Goal: Task Accomplishment & Management: Complete application form

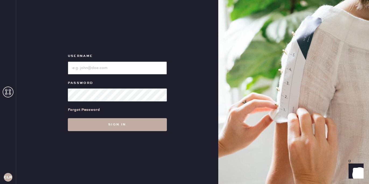
type input "[EMAIL_ADDRESS][DOMAIN_NAME]"
click at [108, 125] on button "Sign in" at bounding box center [117, 124] width 99 height 13
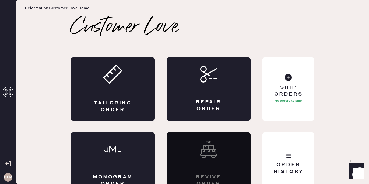
click at [8, 92] on icon at bounding box center [8, 91] width 11 height 11
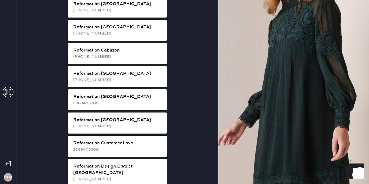
scroll to position [154, 0]
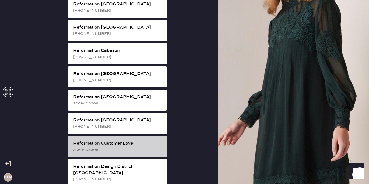
click at [117, 140] on div "Reformation Customer Love" at bounding box center [117, 143] width 89 height 6
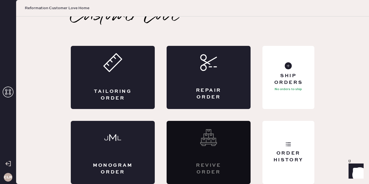
scroll to position [12, 0]
click at [223, 88] on div "Repair Order" at bounding box center [208, 93] width 41 height 13
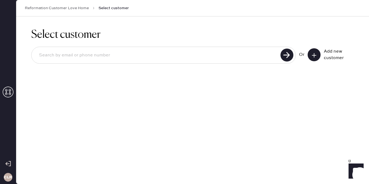
click at [150, 57] on input at bounding box center [157, 55] width 244 height 12
paste input "[EMAIL_ADDRESS][DOMAIN_NAME]"
type input "[EMAIL_ADDRESS][DOMAIN_NAME]"
click at [288, 55] on use at bounding box center [287, 54] width 13 height 13
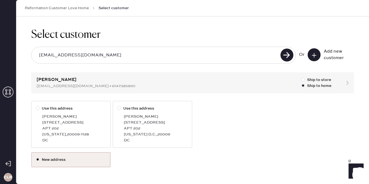
click at [80, 160] on label "New address" at bounding box center [71, 160] width 70 height 6
click at [36, 157] on input "New address" at bounding box center [36, 157] width 0 height 0
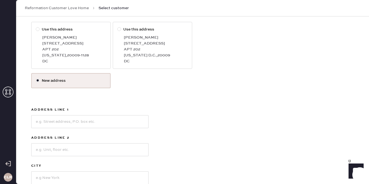
scroll to position [79, 0]
click at [76, 120] on input at bounding box center [89, 120] width 117 height 13
paste input "[STREET_ADDRESS]"
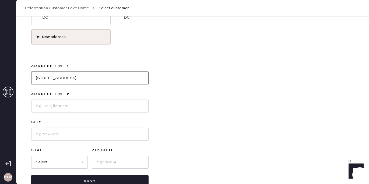
scroll to position [123, 0]
type input "[STREET_ADDRESS]"
click at [56, 136] on input at bounding box center [89, 133] width 117 height 13
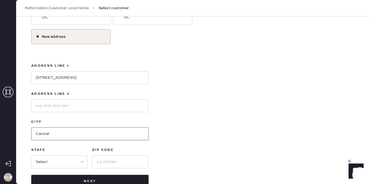
type input "Carmel"
click at [111, 159] on input at bounding box center [120, 161] width 57 height 13
paste input "46032"
type input "46032"
click at [69, 164] on select "Select AK AL AR AZ CA CO CT [GEOGRAPHIC_DATA] DE FL [GEOGRAPHIC_DATA] HI [GEOGR…" at bounding box center [59, 161] width 57 height 13
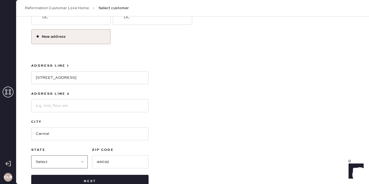
select select "IN"
click at [31, 155] on select "Select AK AL AR AZ CA CO CT [GEOGRAPHIC_DATA] DE FL [GEOGRAPHIC_DATA] HI [GEOGR…" at bounding box center [59, 161] width 57 height 13
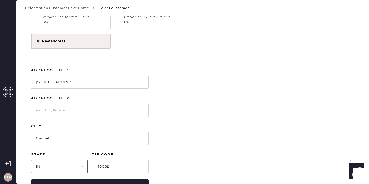
scroll to position [138, 0]
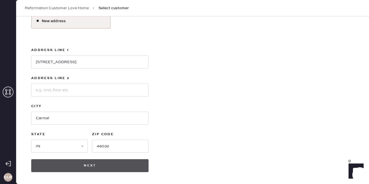
click at [118, 164] on button "Next" at bounding box center [89, 165] width 117 height 13
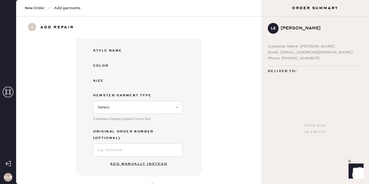
scroll to position [87, 0]
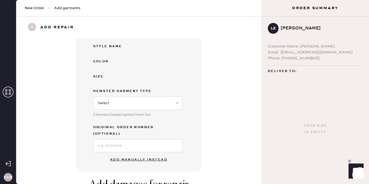
click at [138, 154] on button "Add manually instead" at bounding box center [139, 159] width 64 height 11
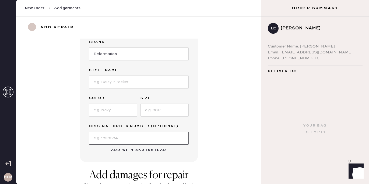
click at [128, 138] on input at bounding box center [139, 137] width 100 height 13
paste input "S27573383"
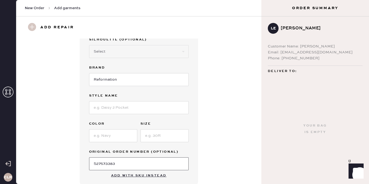
type input "S27573383"
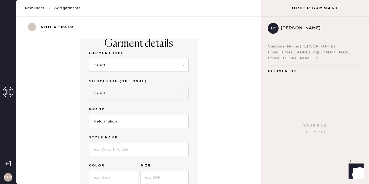
scroll to position [10, 0]
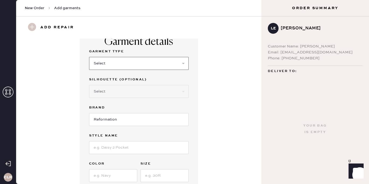
click at [116, 69] on select "Select Basic Skirt Jeans Leggings Pants Shorts Basic Sleeved Dress Basic Sleeve…" at bounding box center [139, 63] width 100 height 13
click at [130, 65] on select "Select Basic Skirt Jeans Leggings Pants Shorts Basic Sleeved Dress Basic Sleeve…" at bounding box center [139, 63] width 100 height 13
select select "14"
click at [89, 57] on select "Select Basic Skirt Jeans Leggings Pants Shorts Basic Sleeved Dress Basic Sleeve…" at bounding box center [139, 63] width 100 height 13
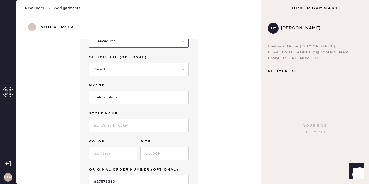
scroll to position [32, 0]
click at [183, 44] on select "Select Basic Skirt Jeans Leggings Pants Shorts Basic Sleeved Dress Basic Sleeve…" at bounding box center [139, 41] width 100 height 13
click at [106, 129] on input at bounding box center [139, 125] width 100 height 13
paste input "Tagliatelle Denim Top"
type input "Tagliatelle Denim Top"
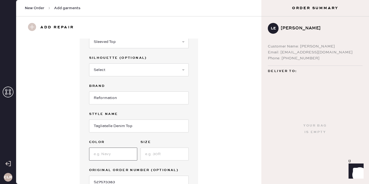
click at [106, 154] on input at bounding box center [113, 153] width 48 height 13
type input "[PERSON_NAME]"
click at [163, 159] on input at bounding box center [165, 153] width 48 height 13
type input "6"
click at [221, 106] on div "Garment details Garment Type Select Basic Skirt Jeans Leggings Pants Shorts Bas…" at bounding box center [139, 106] width 226 height 199
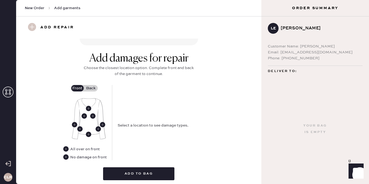
scroll to position [193, 0]
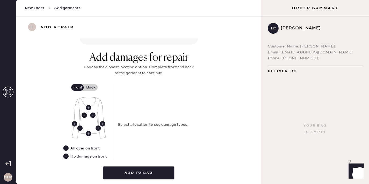
click at [84, 116] on use at bounding box center [84, 114] width 5 height 5
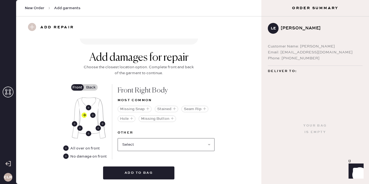
click at [136, 144] on select "Select Broken / Ripped Hem Broken Beads Broken Belt Loop Broken Button Broken C…" at bounding box center [166, 144] width 97 height 13
select select "1531"
click at [118, 138] on select "Select Broken / Ripped Hem Broken Beads Broken Belt Loop Broken Button Broken C…" at bounding box center [166, 144] width 97 height 13
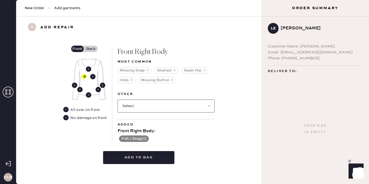
scroll to position [235, 0]
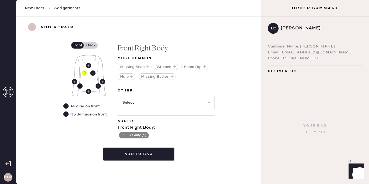
click at [80, 86] on use at bounding box center [79, 85] width 5 height 5
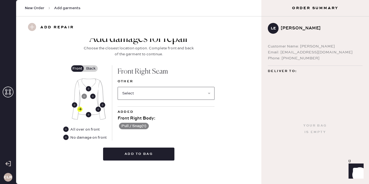
click at [165, 93] on select "Select Broken / Ripped Hem Broken Beads Broken Belt Loop Broken Button Broken C…" at bounding box center [166, 93] width 97 height 13
select select "1531"
click at [118, 87] on select "Select Broken / Ripped Hem Broken Beads Broken Belt Loop Broken Button Broken C…" at bounding box center [166, 93] width 97 height 13
select select
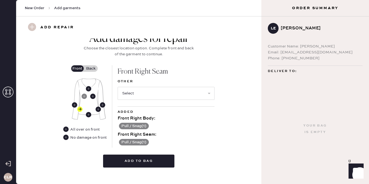
click at [92, 67] on label "Back" at bounding box center [90, 68] width 13 height 6
click at [91, 68] on input "Back" at bounding box center [91, 68] width 0 height 0
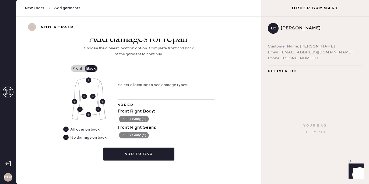
click at [65, 138] on use at bounding box center [65, 136] width 5 height 5
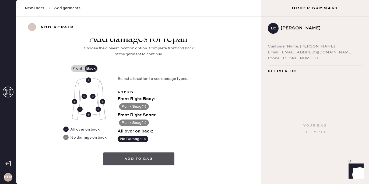
click at [159, 157] on button "Add to bag" at bounding box center [138, 158] width 71 height 13
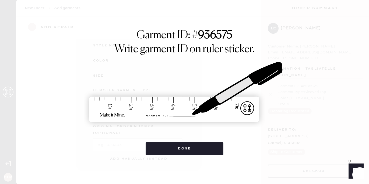
scroll to position [81, 0]
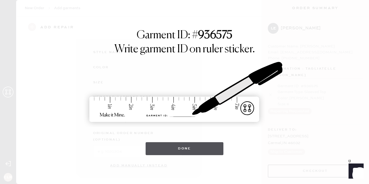
click at [184, 144] on button "Done" at bounding box center [185, 148] width 78 height 13
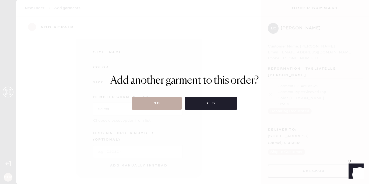
click at [167, 101] on button "No" at bounding box center [157, 103] width 50 height 13
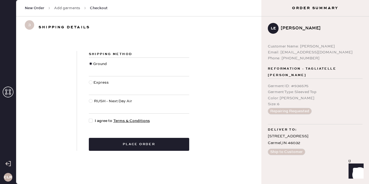
click at [89, 122] on div at bounding box center [91, 121] width 4 height 4
click at [89, 118] on input "I agree to Terms & Conditions" at bounding box center [89, 118] width 0 height 0
checkbox input "true"
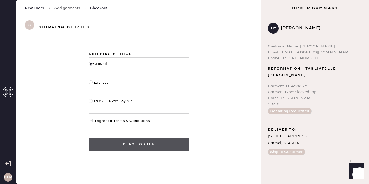
click at [141, 147] on button "Place order" at bounding box center [139, 144] width 100 height 13
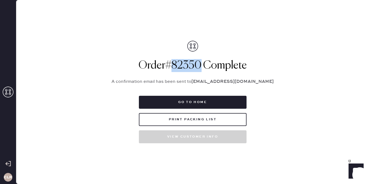
drag, startPoint x: 166, startPoint y: 66, endPoint x: 202, endPoint y: 66, distance: 35.3
click at [202, 66] on h1 "Order # 82350 Complete" at bounding box center [192, 65] width 175 height 13
copy h1 "# 82350"
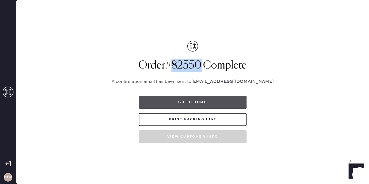
click at [210, 99] on button "Go to home" at bounding box center [193, 102] width 108 height 13
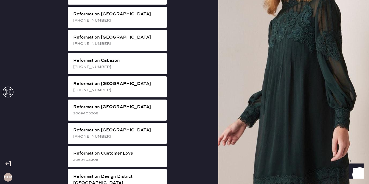
scroll to position [150, 0]
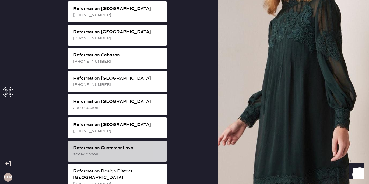
click at [128, 151] on div "2069403308" at bounding box center [117, 154] width 89 height 6
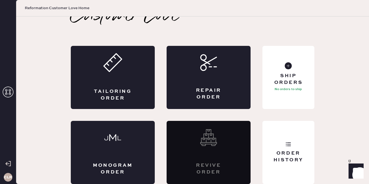
scroll to position [12, 0]
click at [304, 135] on div "Order History" at bounding box center [289, 152] width 52 height 63
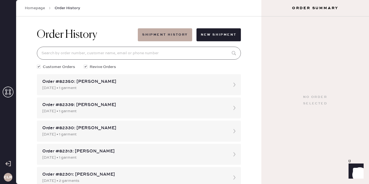
click at [127, 56] on input at bounding box center [139, 53] width 204 height 13
paste input "#82350"
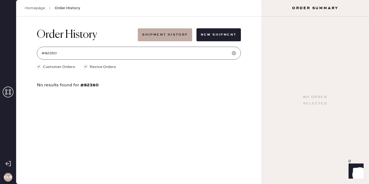
type input "#82350"
click at [4, 91] on icon at bounding box center [8, 91] width 11 height 11
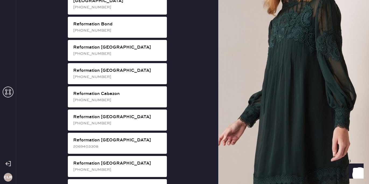
scroll to position [143, 0]
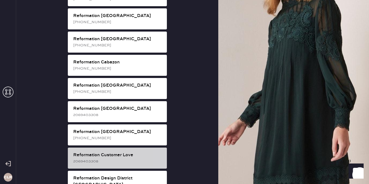
click at [125, 158] on div "Reformation Customer Love 2069403308" at bounding box center [117, 157] width 99 height 21
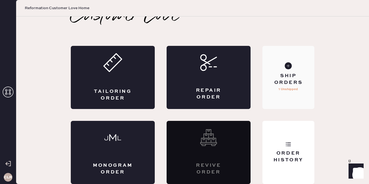
click at [287, 90] on p "1 Unshipped" at bounding box center [288, 89] width 19 height 6
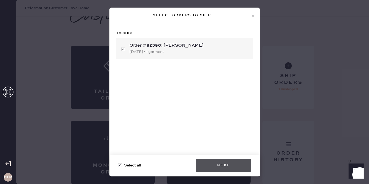
click at [232, 161] on button "Next" at bounding box center [223, 165] width 55 height 13
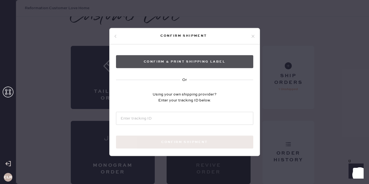
click at [195, 63] on button "Confirm & Print shipping label" at bounding box center [184, 61] width 137 height 13
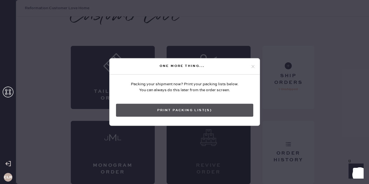
click at [200, 109] on button "Print Packing List(s)" at bounding box center [184, 110] width 137 height 13
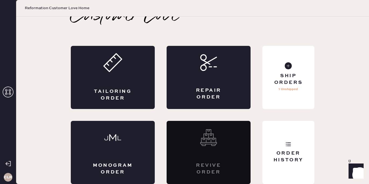
scroll to position [0, 0]
